Goal: Information Seeking & Learning: Learn about a topic

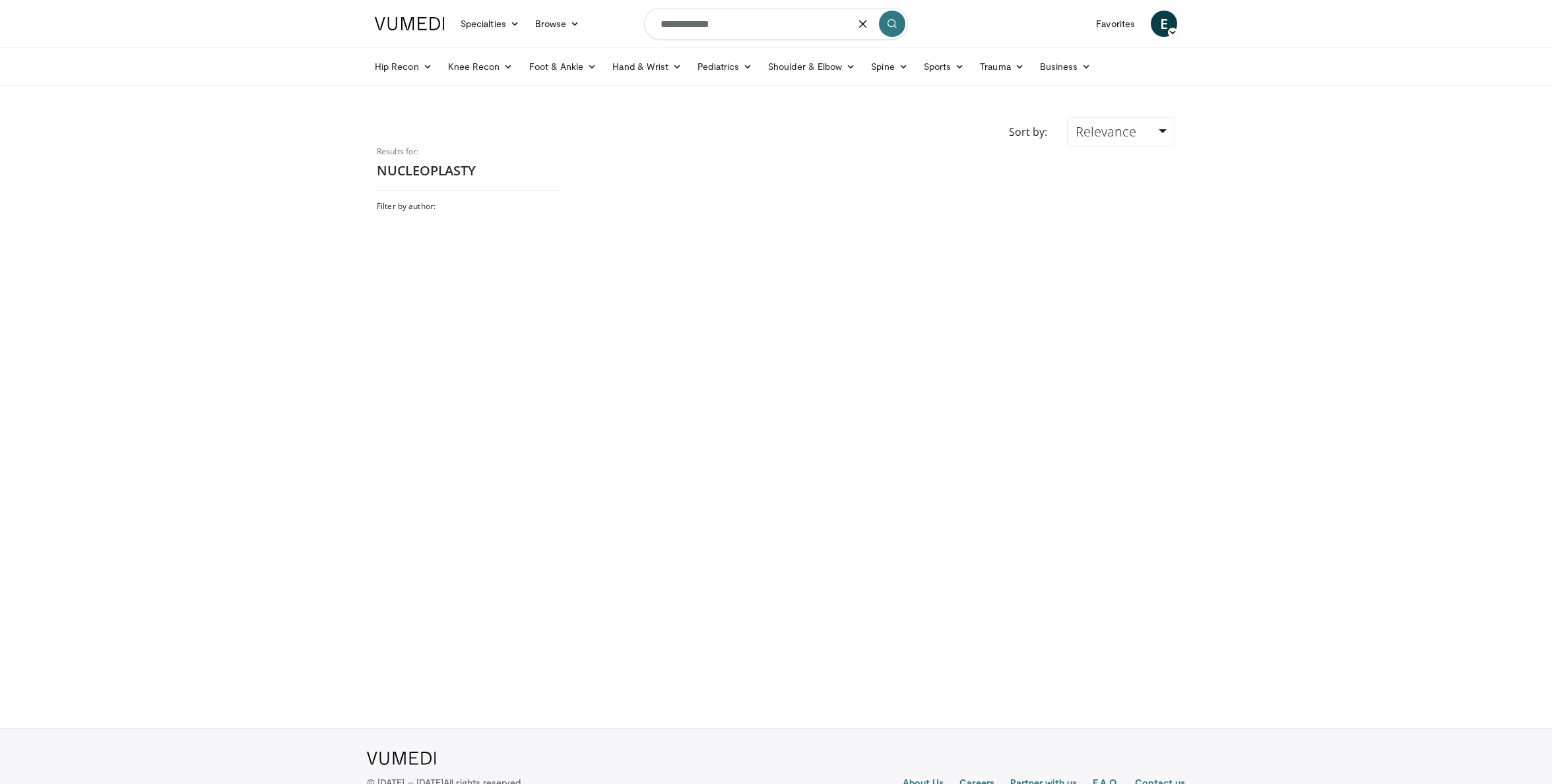
click at [749, 23] on input "**********" at bounding box center [776, 23] width 264 height 32
drag, startPoint x: 774, startPoint y: 26, endPoint x: 627, endPoint y: 19, distance: 147.2
click at [627, 19] on nav "Specialties Adult & Family Medicine Allergy, Asthma, Immunology Anesthesiology …" at bounding box center [776, 23] width 818 height 48
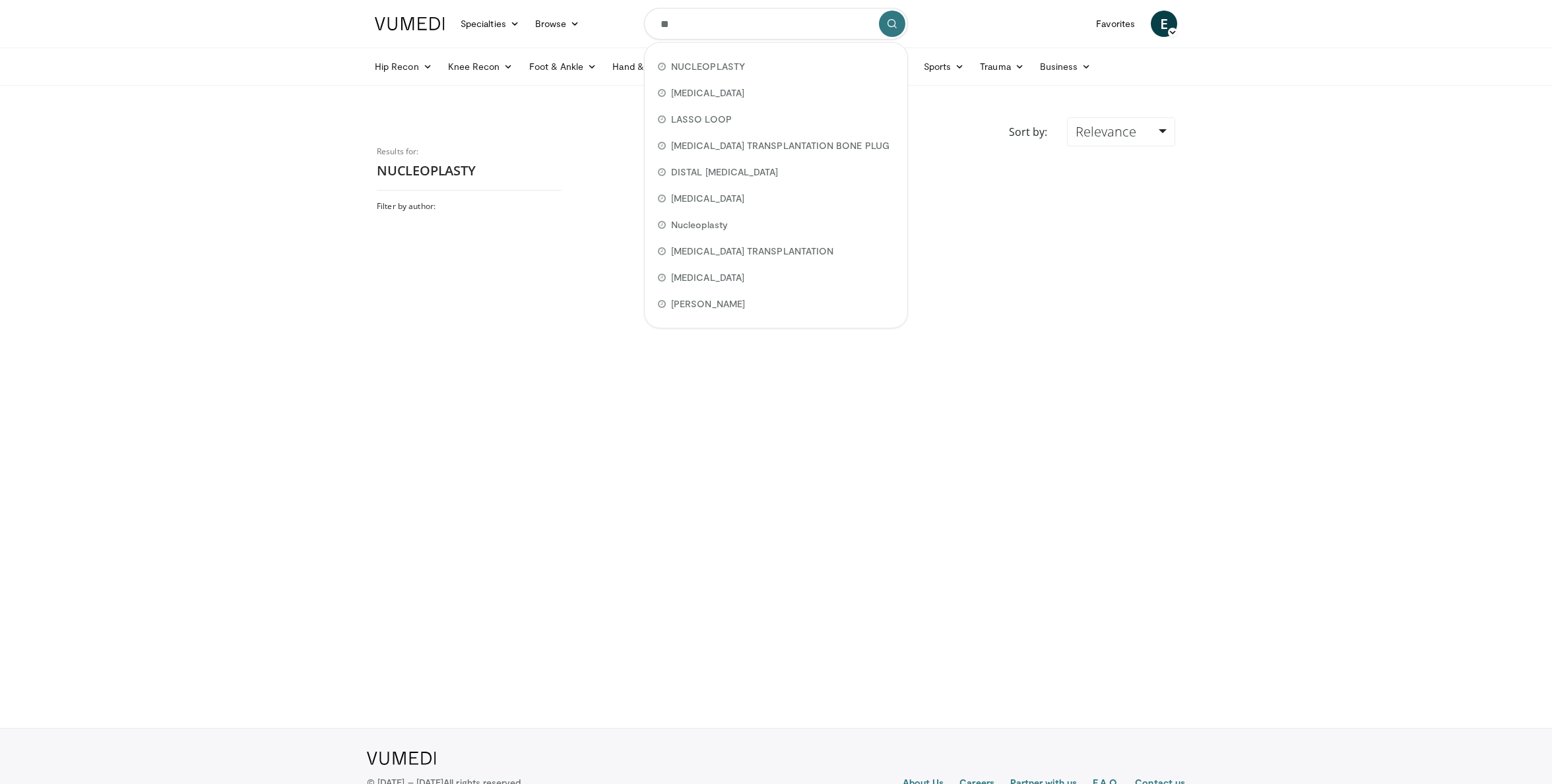
type input "*"
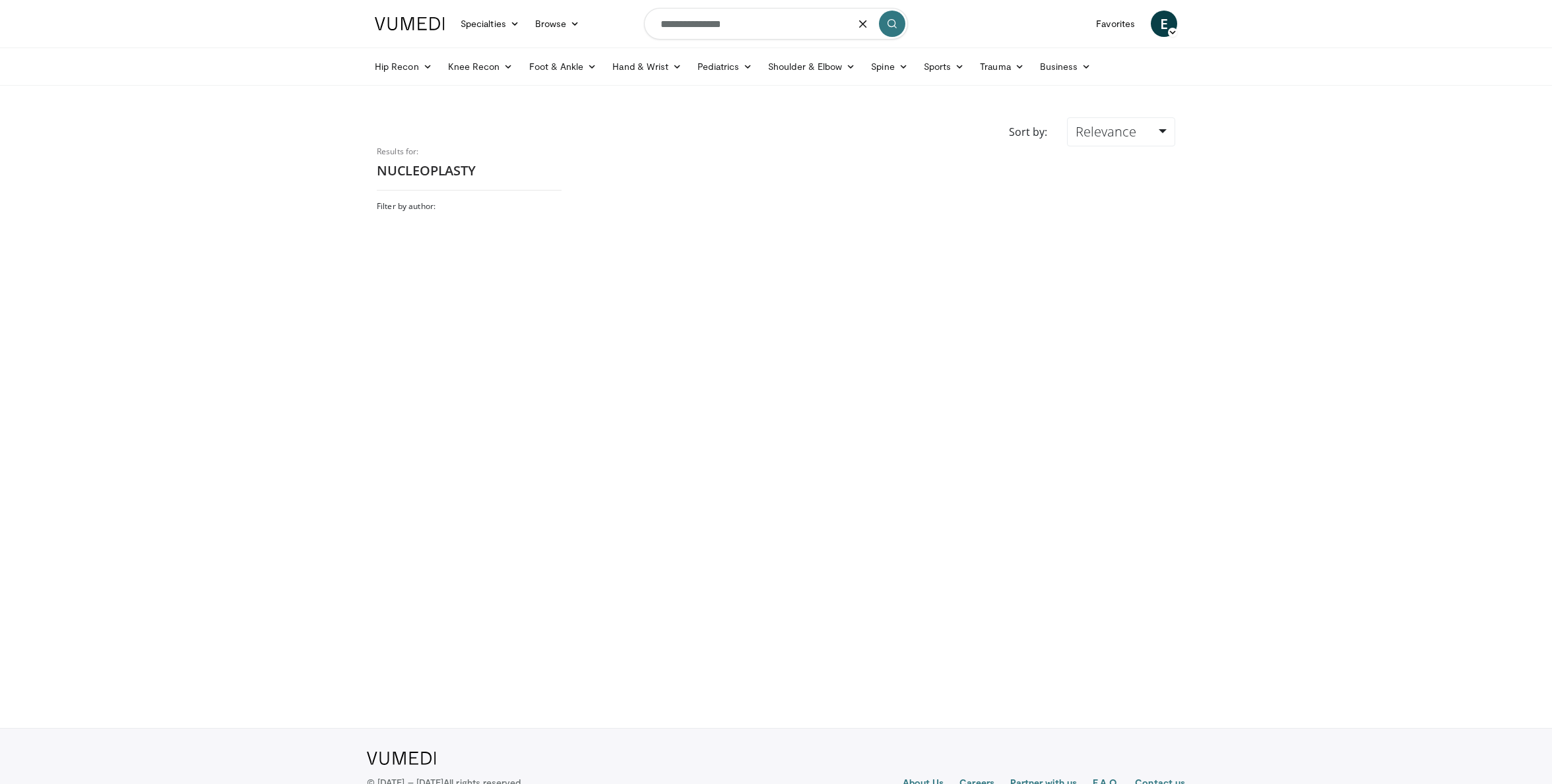
type input "**********"
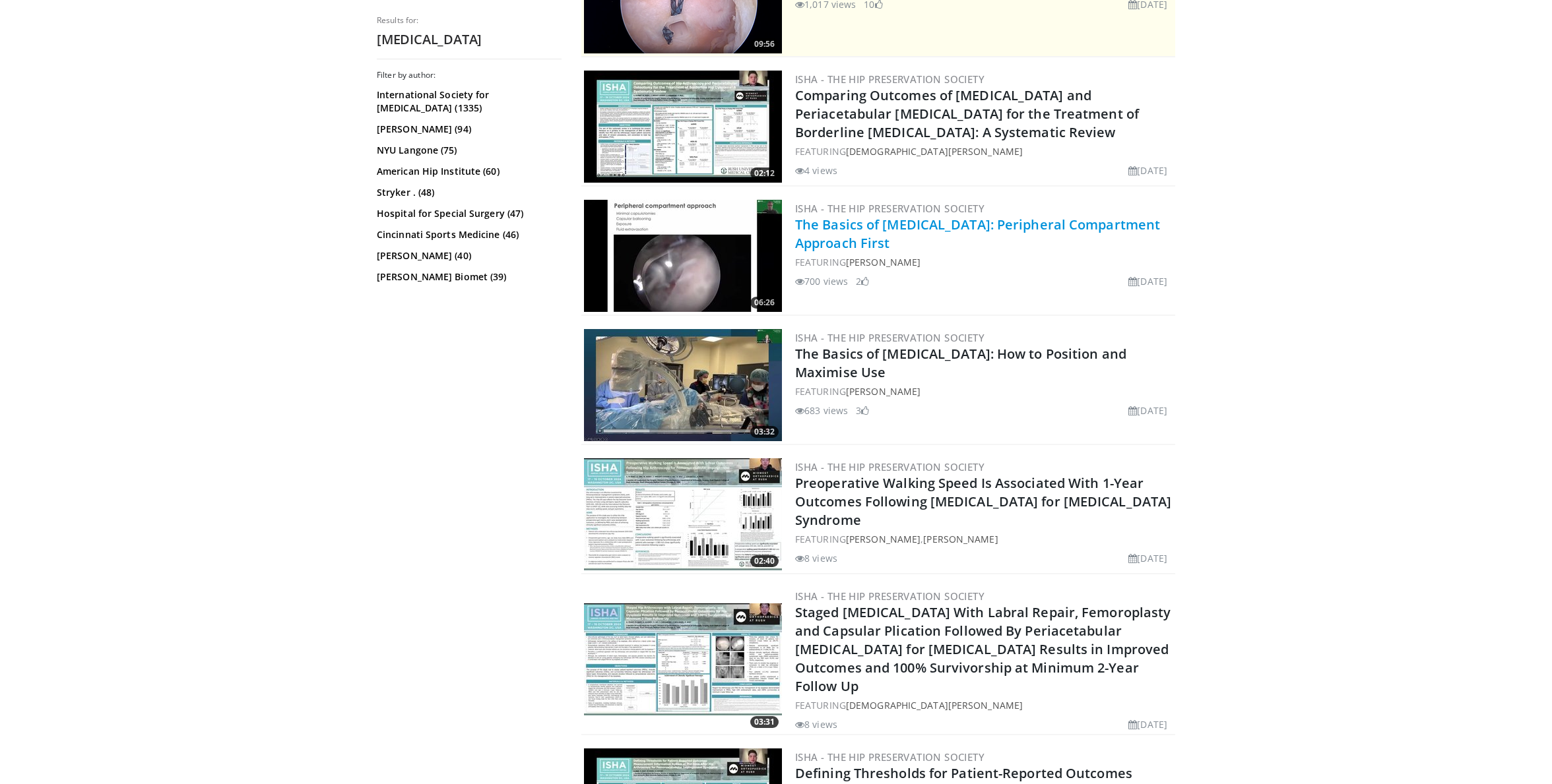
scroll to position [338, 0]
click at [678, 290] on img at bounding box center [682, 255] width 198 height 112
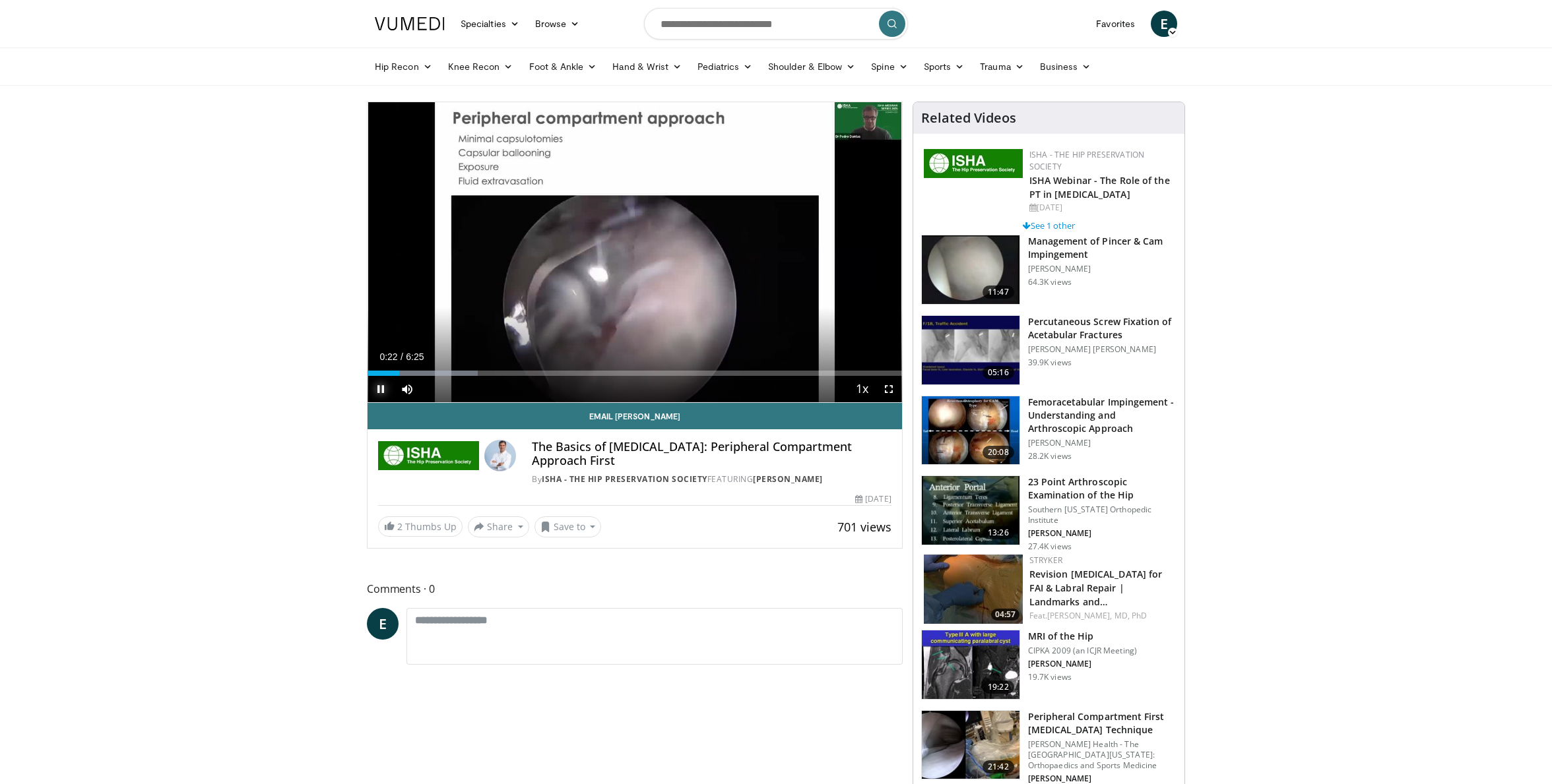
click at [379, 388] on span "Video Player" at bounding box center [380, 389] width 26 height 26
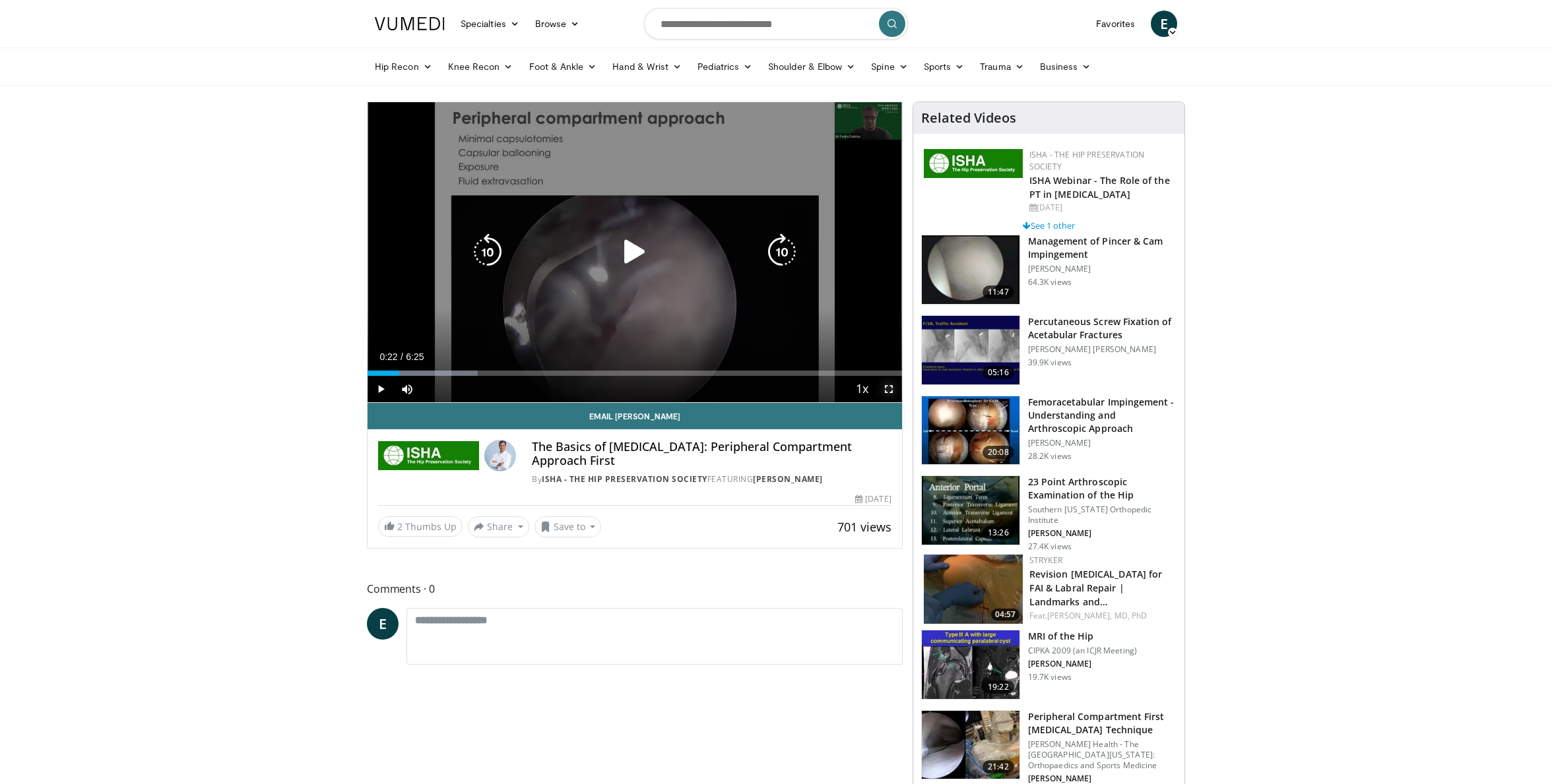
drag, startPoint x: 889, startPoint y: 390, endPoint x: 881, endPoint y: 496, distance: 106.3
click at [889, 391] on span "Video Player" at bounding box center [888, 389] width 26 height 26
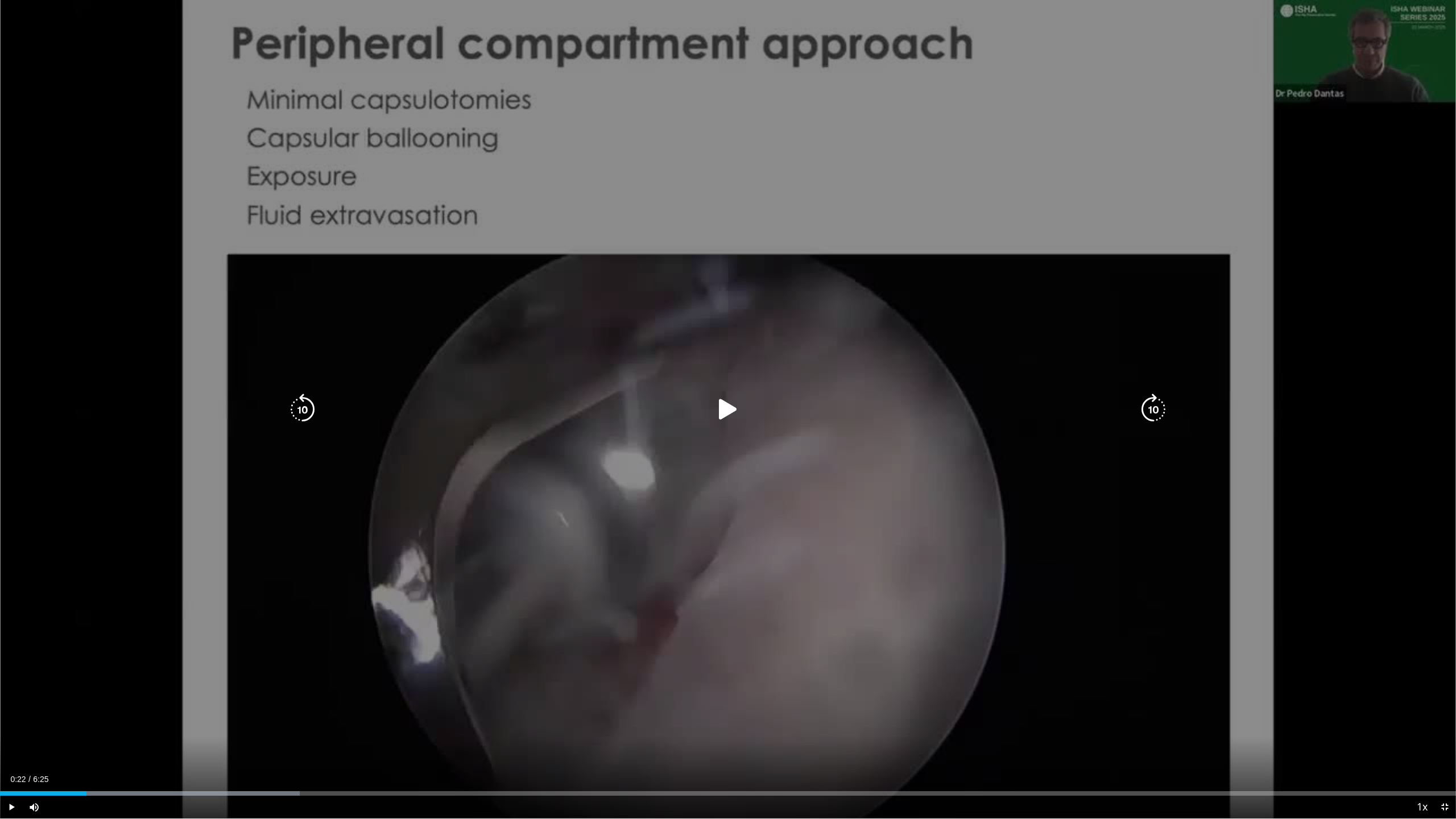
click at [722, 405] on icon "Video Player" at bounding box center [728, 409] width 32 height 32
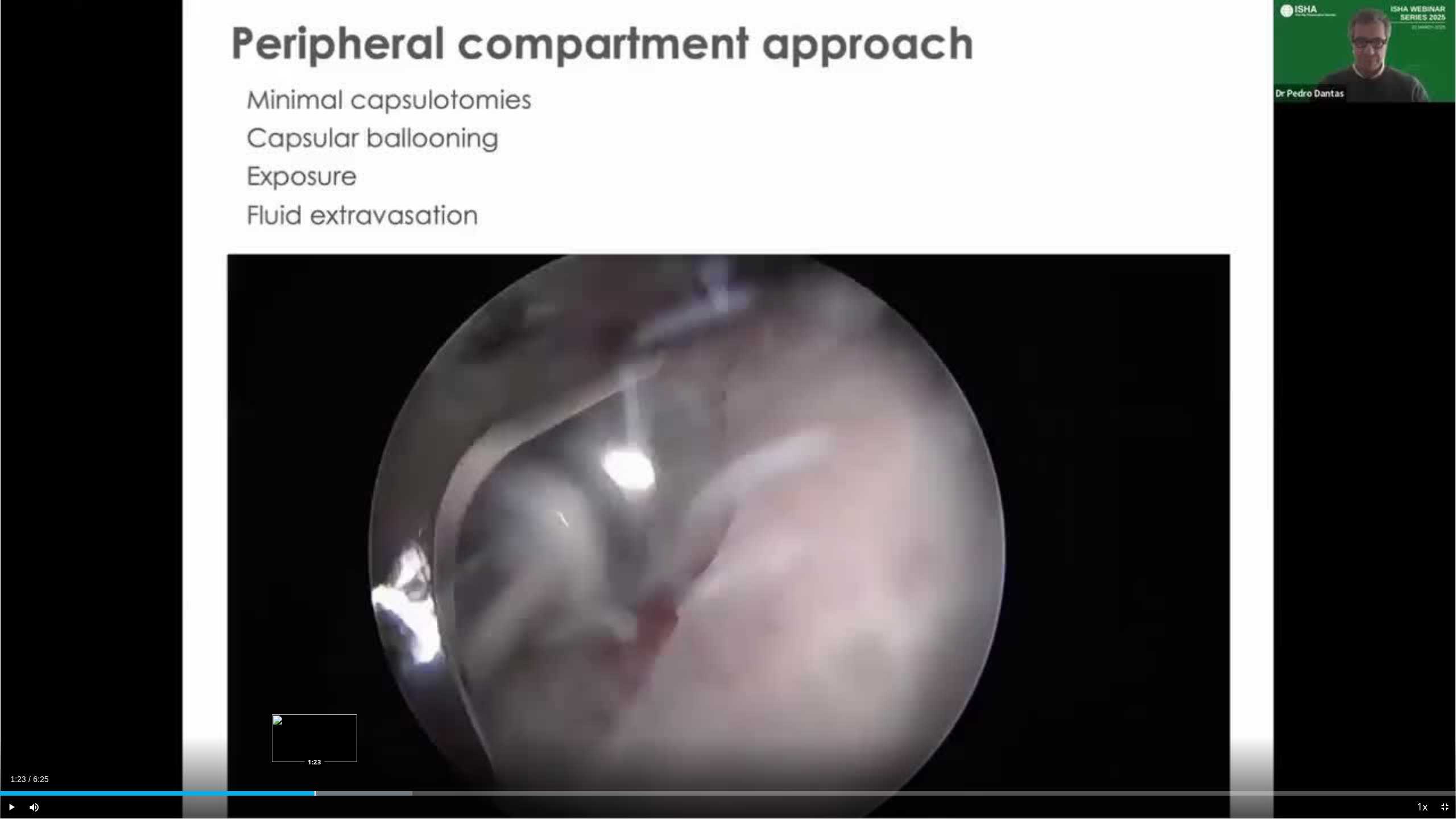
click at [314, 675] on div "Loaded : 28.32% 0:47 1:23" at bounding box center [728, 790] width 1456 height 11
click at [481, 675] on div "Progress Bar" at bounding box center [482, 794] width 1 height 5
click at [529, 675] on div "Progress Bar" at bounding box center [529, 794] width 1 height 5
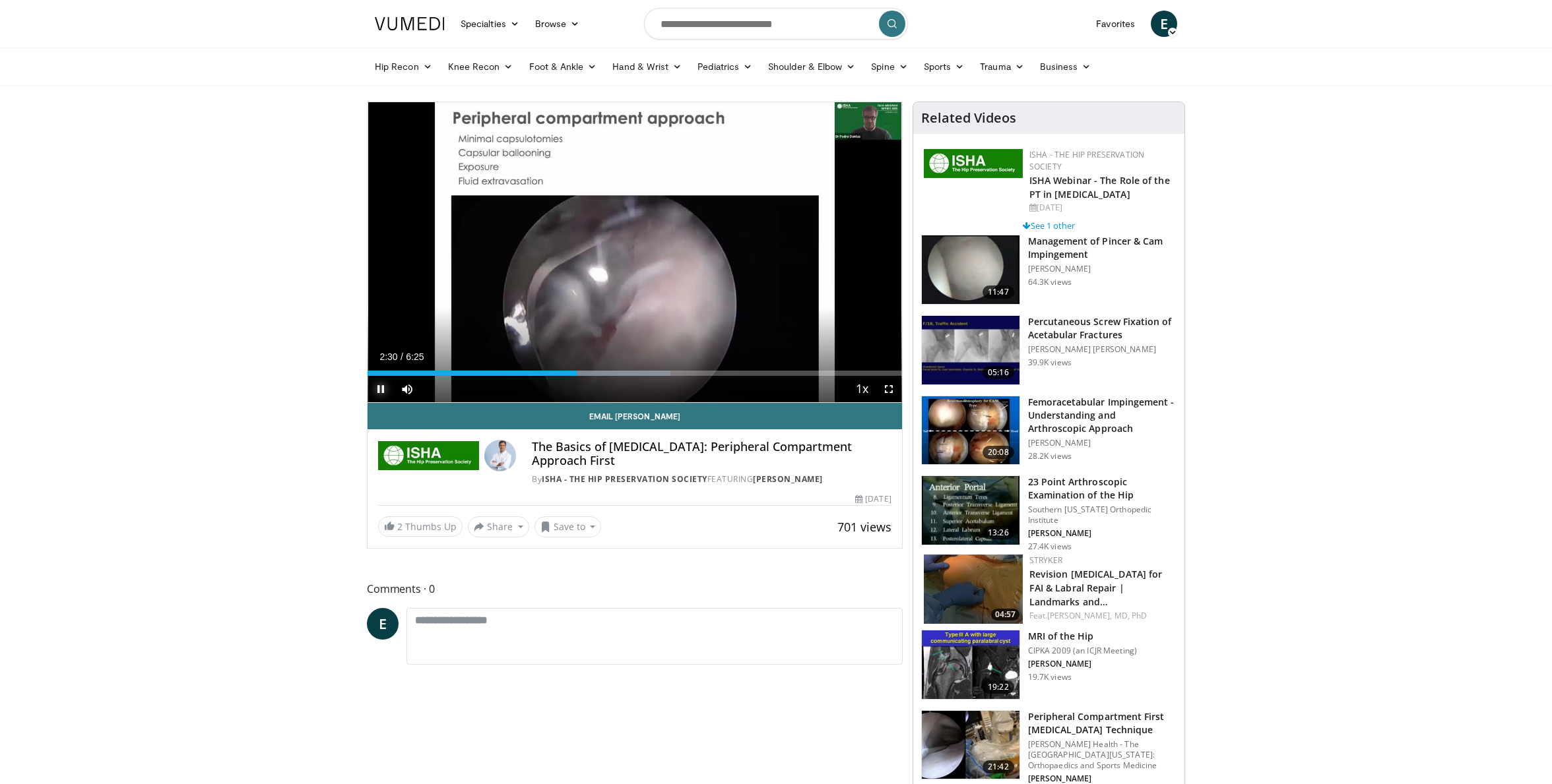
click at [377, 389] on span "Video Player" at bounding box center [380, 389] width 26 height 26
